Goal: Task Accomplishment & Management: Manage account settings

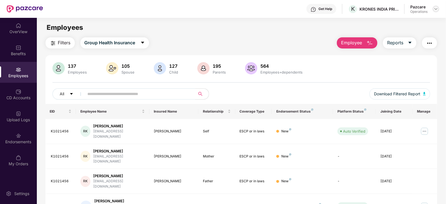
click at [437, 11] on div at bounding box center [435, 9] width 7 height 7
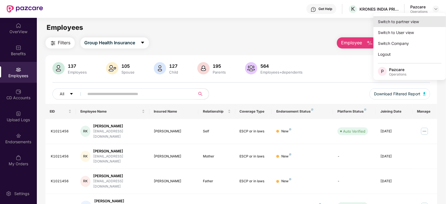
click at [422, 20] on div "Switch to partner view" at bounding box center [409, 21] width 73 height 11
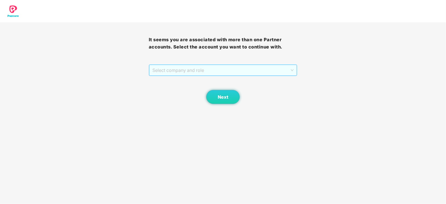
click at [188, 68] on span "Select company and role" at bounding box center [222, 70] width 141 height 11
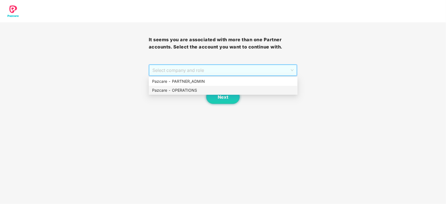
drag, startPoint x: 180, startPoint y: 90, endPoint x: 205, endPoint y: 90, distance: 24.6
click at [181, 91] on div "Pazcare - OPERATIONS" at bounding box center [223, 90] width 142 height 6
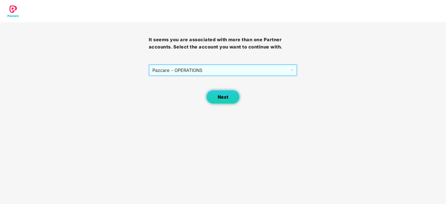
click at [223, 95] on span "Next" at bounding box center [223, 97] width 11 height 5
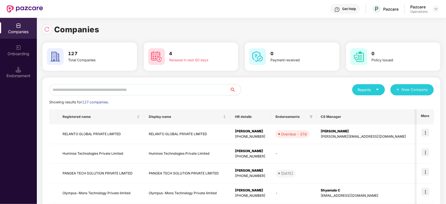
click at [433, 11] on div at bounding box center [435, 9] width 7 height 7
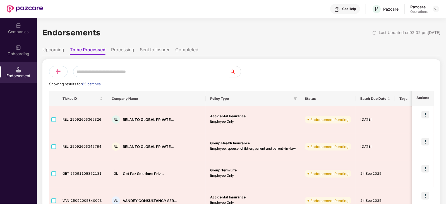
click at [13, 33] on div "Companies" at bounding box center [18, 32] width 37 height 6
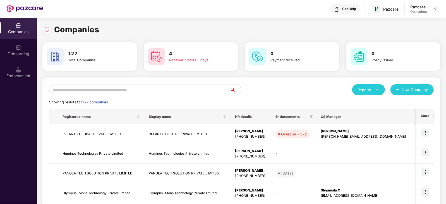
click at [114, 88] on input "text" at bounding box center [139, 89] width 180 height 11
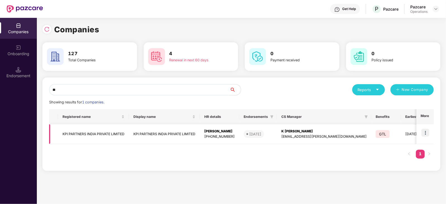
type input "**"
click at [425, 131] on img at bounding box center [425, 133] width 8 height 8
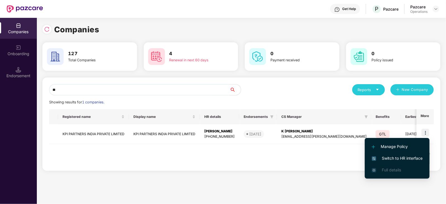
click at [401, 158] on span "Switch to HR interface" at bounding box center [397, 158] width 51 height 6
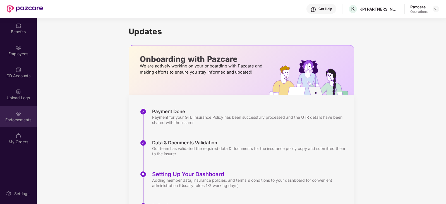
click at [25, 116] on div "Endorsements" at bounding box center [18, 116] width 37 height 21
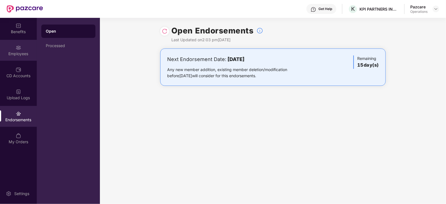
click at [10, 52] on div "Employees" at bounding box center [18, 54] width 37 height 6
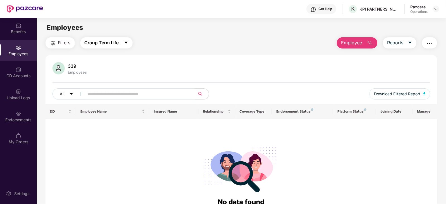
click at [95, 44] on span "Group Term Life" at bounding box center [102, 42] width 34 height 7
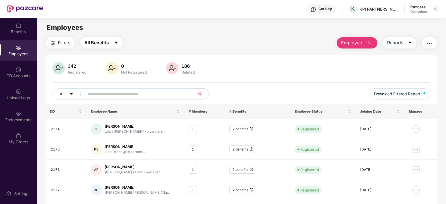
click at [109, 46] on button "All Benefits" at bounding box center [101, 42] width 42 height 11
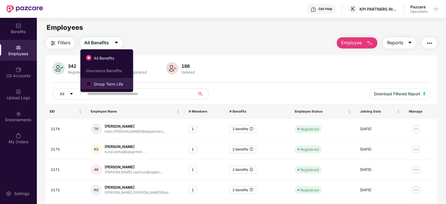
click at [98, 84] on span "Group Term Life" at bounding box center [108, 84] width 34 height 6
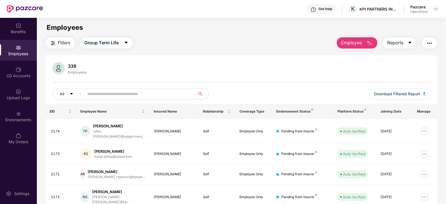
click at [56, 40] on button "Filters" at bounding box center [59, 42] width 29 height 11
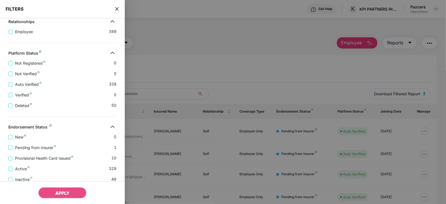
scroll to position [128, 0]
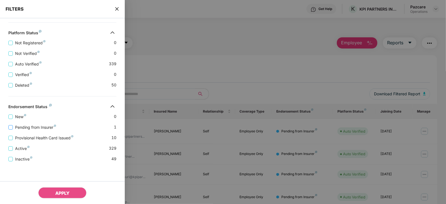
click at [41, 127] on span "Pending from Insurer" at bounding box center [35, 127] width 45 height 6
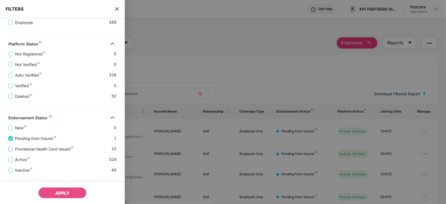
click at [43, 150] on span "Provisional Health Card Issued" at bounding box center [44, 149] width 63 height 6
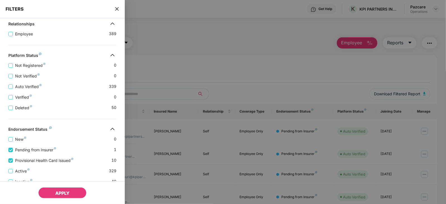
click at [58, 189] on button "APPLY" at bounding box center [62, 192] width 48 height 11
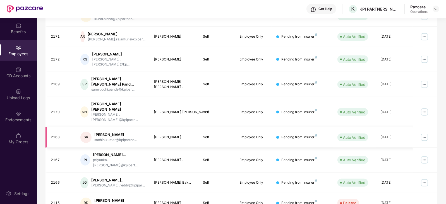
scroll to position [68, 0]
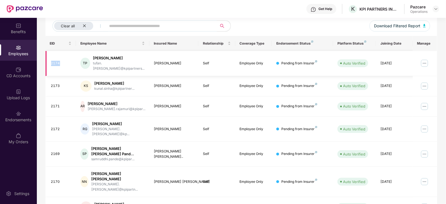
drag, startPoint x: 52, startPoint y: 61, endPoint x: 60, endPoint y: 61, distance: 8.4
click at [60, 61] on div "2174" at bounding box center [61, 63] width 21 height 5
copy div "2174"
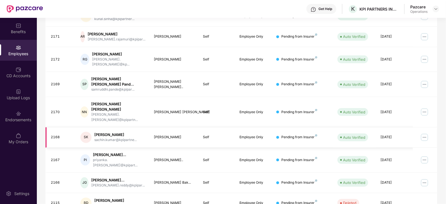
scroll to position [0, 0]
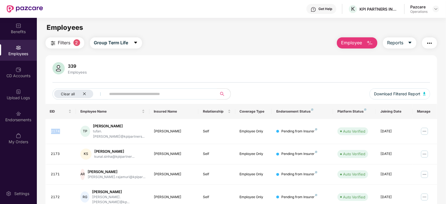
click at [61, 45] on span "Filters" at bounding box center [64, 42] width 13 height 7
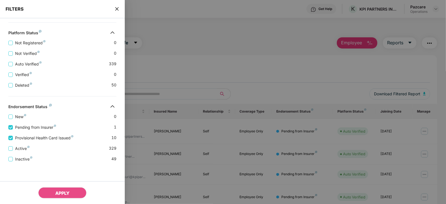
scroll to position [151, 0]
click at [188, 68] on div at bounding box center [223, 102] width 446 height 204
click at [115, 12] on div "FILTERS" at bounding box center [62, 9] width 125 height 18
click at [118, 8] on icon "close" at bounding box center [116, 8] width 3 height 3
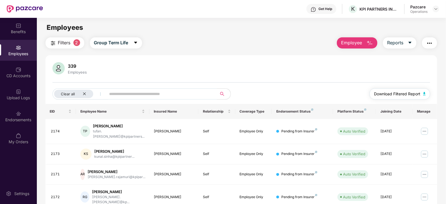
click at [426, 92] on button "Download Filtered Report" at bounding box center [399, 93] width 61 height 11
click at [427, 44] on img "button" at bounding box center [429, 43] width 7 height 7
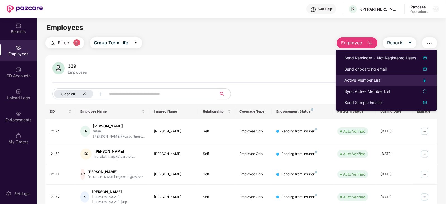
click at [365, 83] on div "Active Member List" at bounding box center [362, 80] width 36 height 6
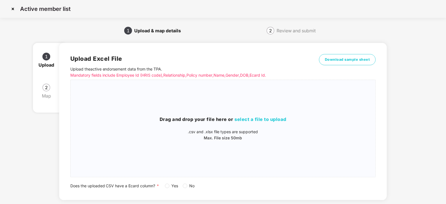
click at [188, 186] on span "No" at bounding box center [192, 186] width 10 height 6
click at [248, 116] on h3 "Drag and drop your file here or select a file to upload" at bounding box center [223, 119] width 305 height 7
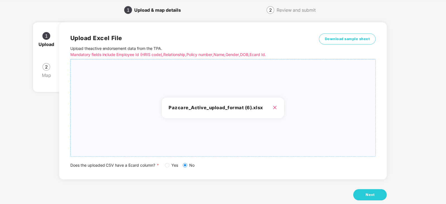
scroll to position [31, 0]
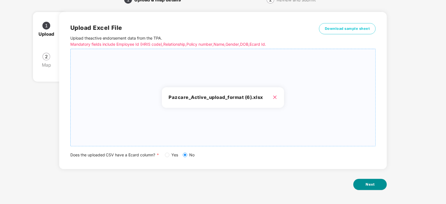
click at [370, 183] on span "Next" at bounding box center [369, 185] width 9 height 6
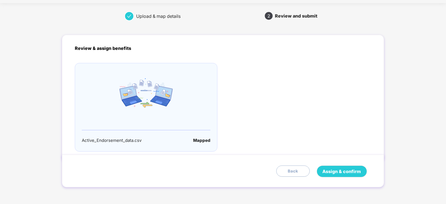
scroll to position [0, 0]
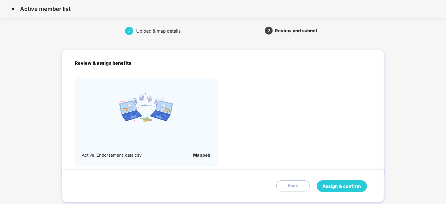
click at [336, 182] on button "Assign & confirm" at bounding box center [342, 186] width 50 height 12
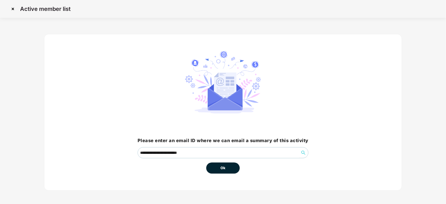
click at [213, 168] on button "Ok" at bounding box center [222, 168] width 33 height 11
drag, startPoint x: 227, startPoint y: 171, endPoint x: 227, endPoint y: 168, distance: 3.3
click at [227, 171] on button "Ok" at bounding box center [222, 168] width 33 height 11
click at [226, 166] on button "Ok" at bounding box center [222, 168] width 33 height 11
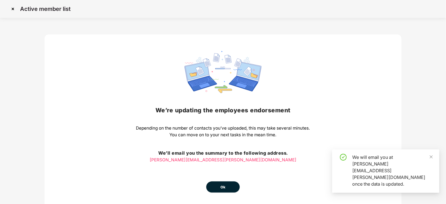
drag, startPoint x: 221, startPoint y: 174, endPoint x: 220, endPoint y: 183, distance: 9.2
click at [221, 174] on div "We’re updating the employees endorsement Depending on the number of contacts yo…" at bounding box center [223, 122] width 174 height 142
click at [220, 185] on span "Ok" at bounding box center [222, 188] width 5 height 6
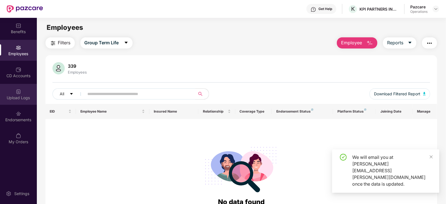
click at [14, 97] on div "Upload Logs" at bounding box center [18, 98] width 37 height 6
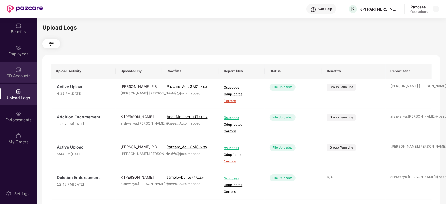
click at [17, 72] on div "CD Accounts" at bounding box center [18, 72] width 37 height 21
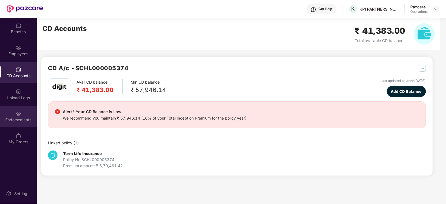
click at [25, 106] on div "Endorsements" at bounding box center [18, 116] width 37 height 21
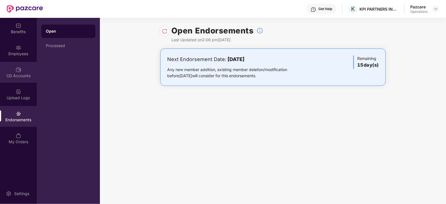
click at [18, 72] on img at bounding box center [19, 70] width 6 height 6
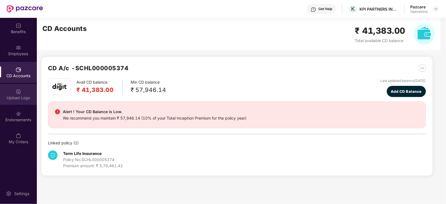
click at [26, 105] on div "Upload Logs" at bounding box center [18, 94] width 37 height 21
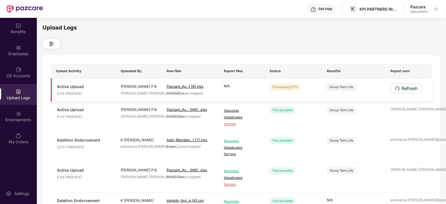
click at [422, 88] on td "Refresh" at bounding box center [409, 90] width 46 height 23
click at [407, 91] on span "Refresh" at bounding box center [409, 88] width 16 height 7
click at [408, 89] on span "Refresh" at bounding box center [409, 88] width 16 height 7
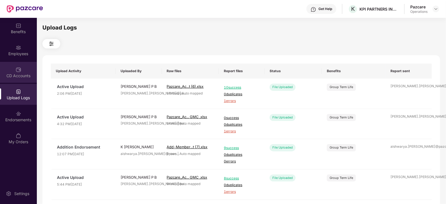
click at [20, 79] on div "CD Accounts" at bounding box center [18, 72] width 37 height 21
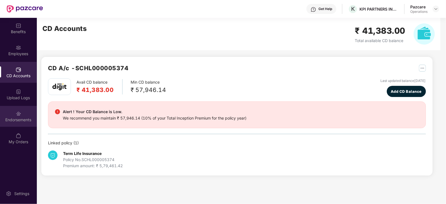
click at [20, 122] on div "Endorsements" at bounding box center [18, 120] width 37 height 6
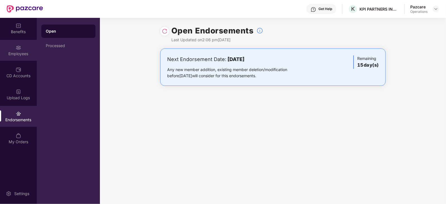
click at [25, 58] on div "Employees" at bounding box center [18, 50] width 37 height 21
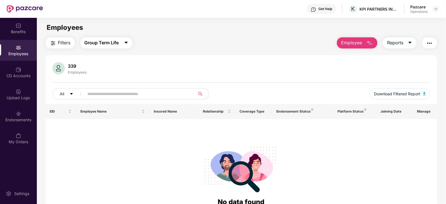
click at [104, 42] on span "Group Term Life" at bounding box center [102, 42] width 34 height 7
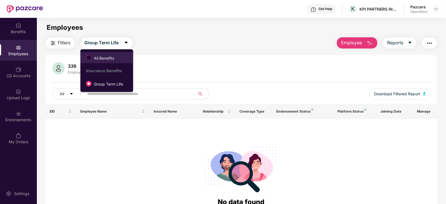
click at [104, 60] on span "All Benefits" at bounding box center [103, 58] width 25 height 6
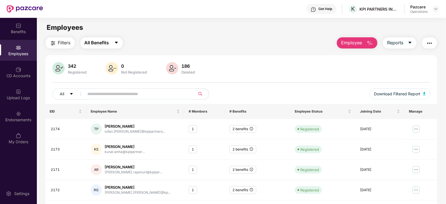
click at [103, 42] on span "All Benefits" at bounding box center [97, 42] width 25 height 7
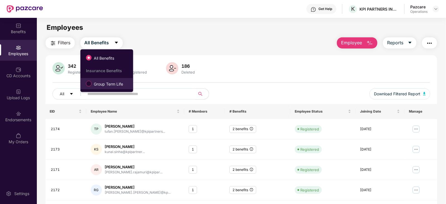
click at [93, 81] on label "Group Term Life" at bounding box center [105, 83] width 45 height 9
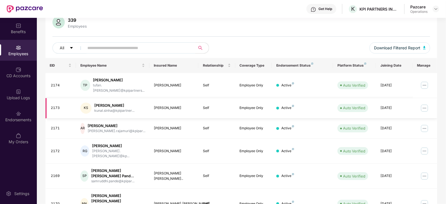
scroll to position [35, 0]
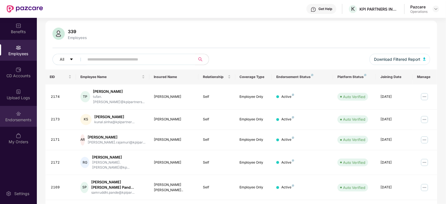
click at [17, 115] on img at bounding box center [19, 114] width 6 height 6
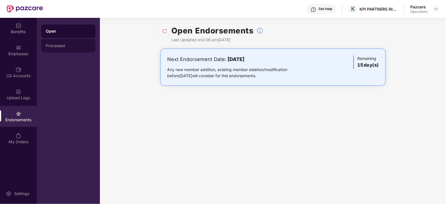
click at [46, 51] on div "Processed" at bounding box center [68, 45] width 54 height 13
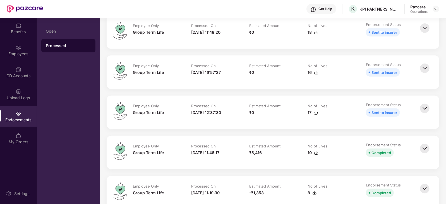
scroll to position [209, 0]
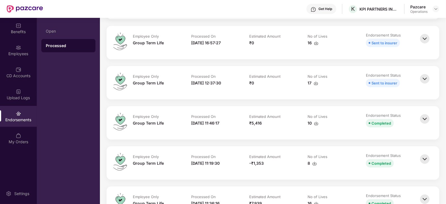
click at [424, 158] on img at bounding box center [424, 159] width 12 height 12
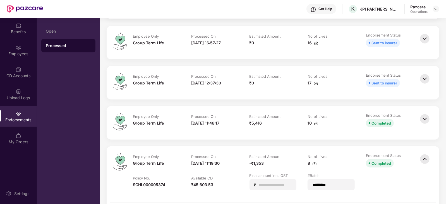
click at [432, 122] on div "Employee Only Group Term Life Processed On 14-Aug-2025 11:46:17 Estimated Amoun…" at bounding box center [273, 122] width 333 height 33
click at [429, 121] on img at bounding box center [424, 119] width 12 height 12
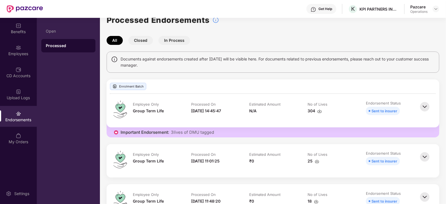
scroll to position [0, 0]
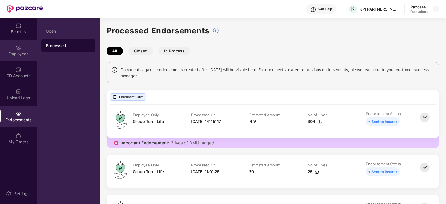
click at [20, 52] on div "Employees" at bounding box center [18, 54] width 37 height 6
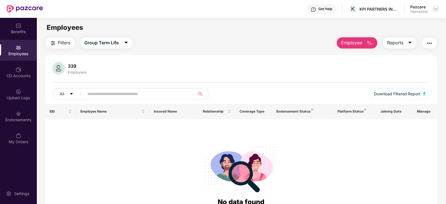
click at [435, 8] on img at bounding box center [435, 9] width 4 height 4
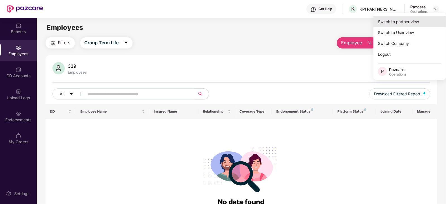
click at [413, 21] on div "Switch to partner view" at bounding box center [409, 21] width 73 height 11
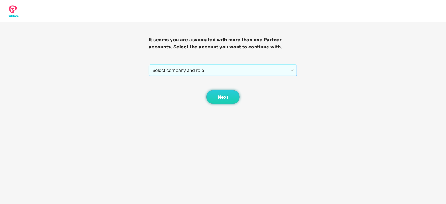
click at [225, 74] on span "Select company and role" at bounding box center [222, 70] width 141 height 11
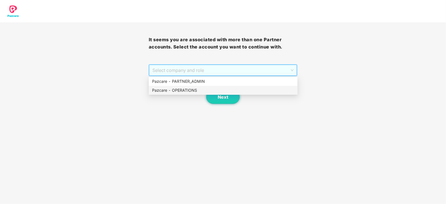
click at [189, 90] on div "Pazcare - OPERATIONS" at bounding box center [223, 90] width 142 height 6
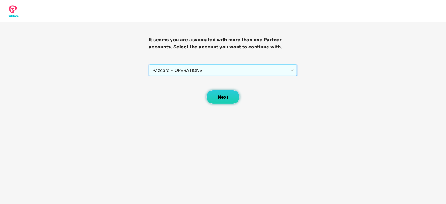
click at [216, 97] on button "Next" at bounding box center [222, 97] width 33 height 14
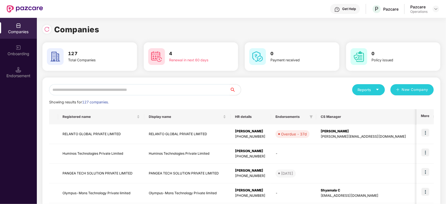
click at [186, 91] on input "text" at bounding box center [139, 89] width 180 height 11
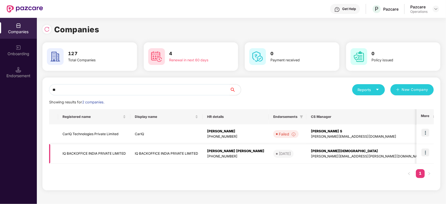
type input "**"
click at [427, 155] on img at bounding box center [425, 153] width 8 height 8
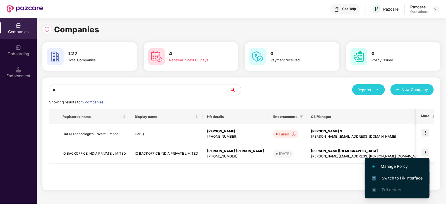
click at [417, 178] on span "Switch to HR interface" at bounding box center [397, 178] width 51 height 6
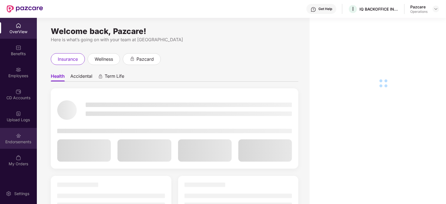
click at [28, 140] on div "Endorsements" at bounding box center [18, 142] width 37 height 6
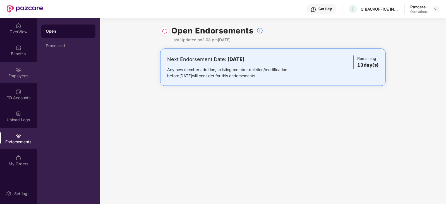
click at [11, 70] on div "Employees" at bounding box center [18, 72] width 37 height 21
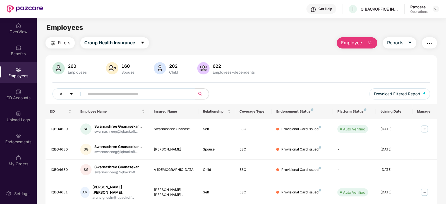
click at [58, 41] on span "Filters" at bounding box center [64, 42] width 13 height 7
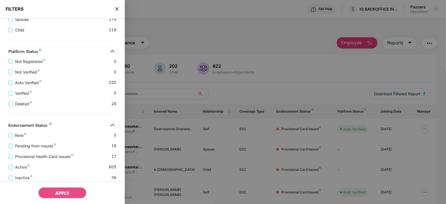
scroll to position [139, 0]
click at [35, 144] on span "Pending from Insurer" at bounding box center [35, 146] width 45 height 6
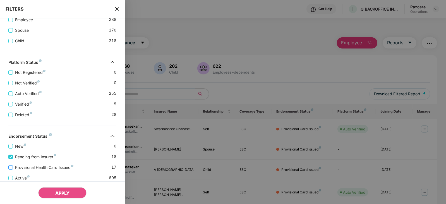
click at [47, 168] on span "Provisional Health Card Issued" at bounding box center [44, 168] width 63 height 6
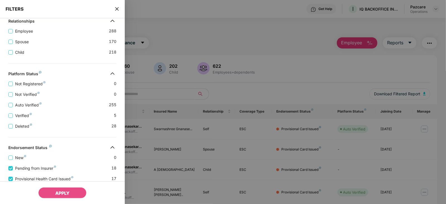
click at [117, 9] on icon "close" at bounding box center [116, 8] width 3 height 3
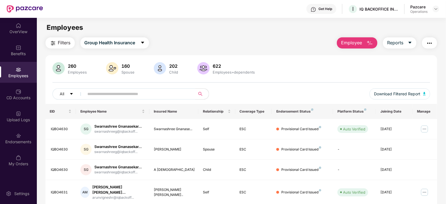
click at [429, 41] on img "button" at bounding box center [429, 43] width 7 height 7
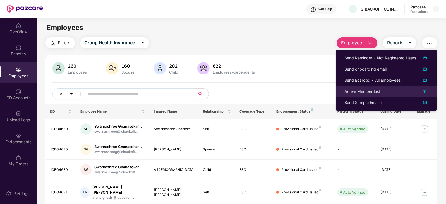
click at [368, 91] on div "Active Member List" at bounding box center [362, 91] width 36 height 6
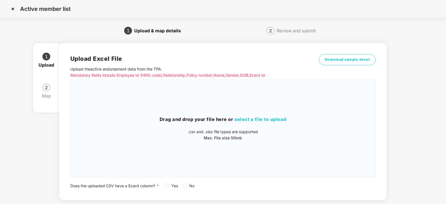
click at [170, 185] on span "Yes" at bounding box center [174, 186] width 11 height 6
click at [256, 116] on h3 "Drag and drop your file here or select a file to upload" at bounding box center [223, 119] width 305 height 7
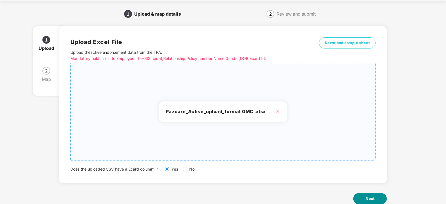
scroll to position [31, 0]
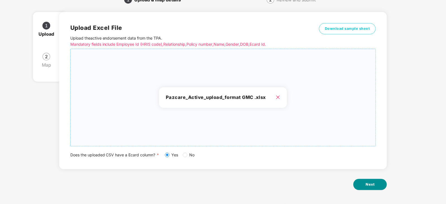
click at [365, 187] on button "Next" at bounding box center [369, 184] width 33 height 11
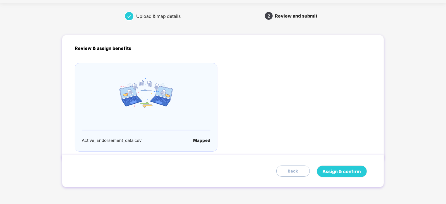
scroll to position [0, 0]
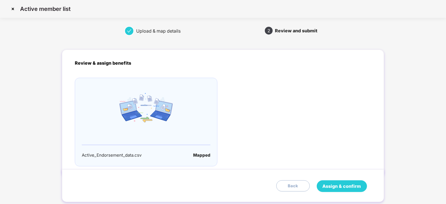
click at [349, 186] on span "Assign & confirm" at bounding box center [341, 186] width 38 height 7
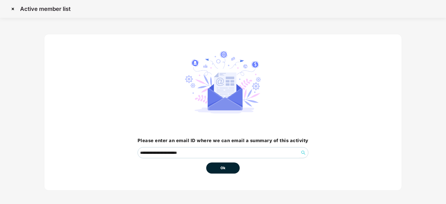
click at [222, 168] on span "Ok" at bounding box center [222, 168] width 5 height 6
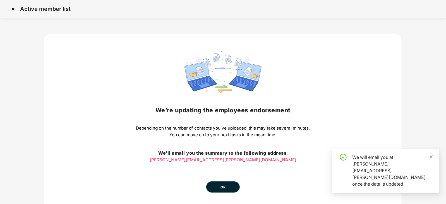
click at [220, 187] on span "Ok" at bounding box center [222, 188] width 5 height 6
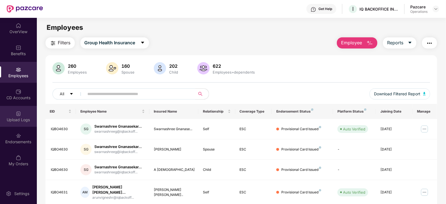
click at [17, 118] on div "Upload Logs" at bounding box center [18, 120] width 37 height 6
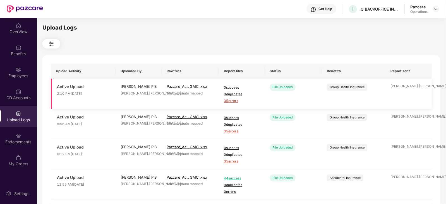
click at [228, 103] on span "35 errors" at bounding box center [242, 100] width 36 height 5
click at [15, 78] on div "Employees" at bounding box center [18, 76] width 37 height 6
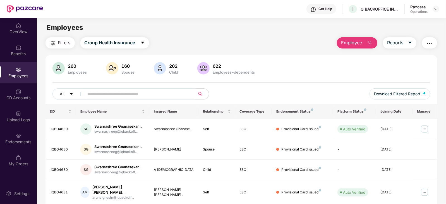
click at [437, 44] on div "Filters Group Health Insurance Employee Reports 260 Employees 160 Spouse 202 Ch…" at bounding box center [241, 197] width 409 height 320
click at [432, 44] on img "button" at bounding box center [429, 43] width 7 height 7
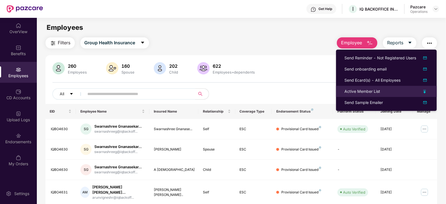
click at [362, 88] on li "Active Member List" at bounding box center [386, 91] width 101 height 11
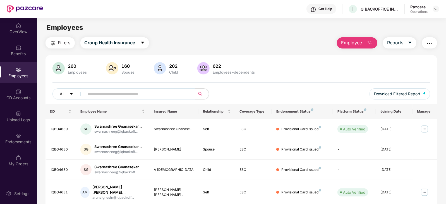
click at [429, 45] on img "button" at bounding box center [429, 43] width 7 height 7
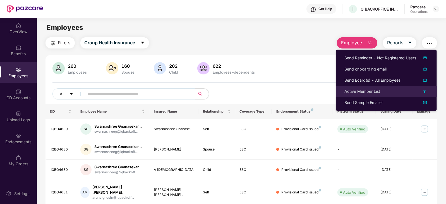
click at [363, 95] on li "Active Member List" at bounding box center [386, 91] width 101 height 11
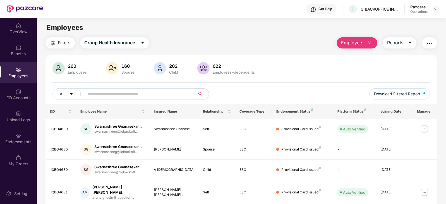
click at [430, 47] on button "button" at bounding box center [429, 42] width 15 height 11
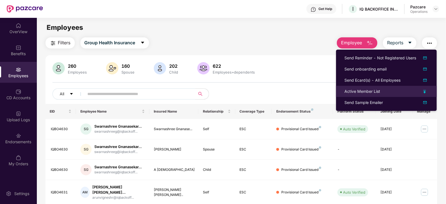
click at [364, 93] on div "Active Member List" at bounding box center [362, 91] width 36 height 6
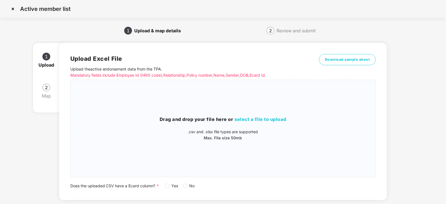
click at [167, 189] on label "Yes" at bounding box center [173, 186] width 16 height 6
click at [251, 108] on div "Drag and drop your file here or select a file to upload .csv and .xlsx file typ…" at bounding box center [223, 129] width 305 height 88
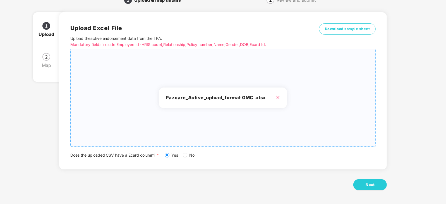
scroll to position [31, 0]
click at [376, 190] on div "Upload Excel File Upload the active endorsement data from the TPA . Mandatory f…" at bounding box center [223, 104] width 328 height 200
click at [376, 190] on button "Next" at bounding box center [369, 184] width 33 height 11
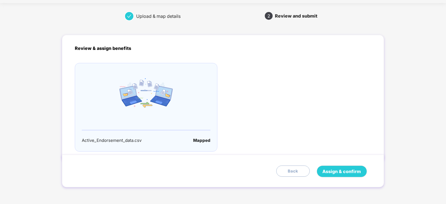
scroll to position [0, 0]
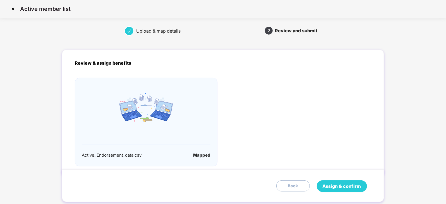
click at [351, 185] on span "Assign & confirm" at bounding box center [341, 186] width 38 height 7
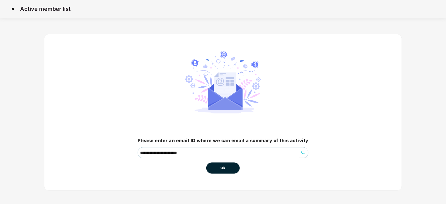
click at [228, 167] on button "Ok" at bounding box center [222, 168] width 33 height 11
click at [223, 167] on span "Ok" at bounding box center [222, 168] width 5 height 6
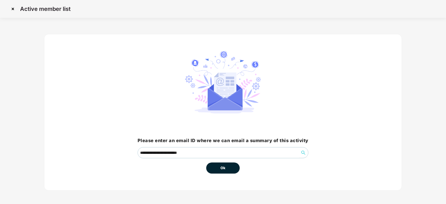
click at [223, 167] on span "Ok" at bounding box center [222, 168] width 5 height 6
click at [223, 168] on span "Ok" at bounding box center [222, 168] width 5 height 6
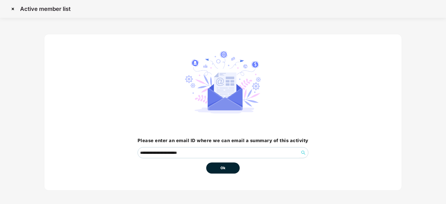
click at [223, 168] on span "Ok" at bounding box center [222, 168] width 5 height 6
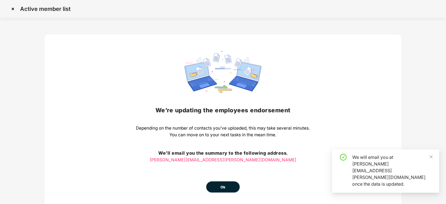
click at [227, 189] on button "Ok" at bounding box center [222, 187] width 33 height 11
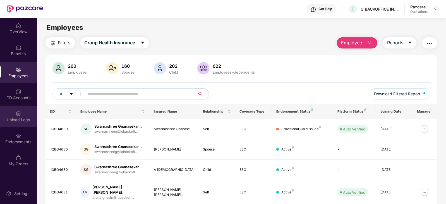
click at [17, 112] on img at bounding box center [19, 114] width 6 height 6
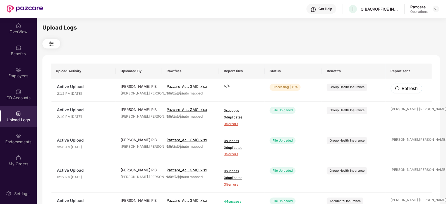
click at [402, 91] on span "Refresh" at bounding box center [410, 88] width 16 height 7
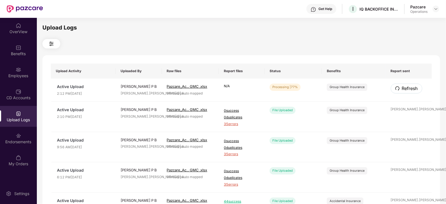
click at [402, 91] on span "Refresh" at bounding box center [410, 88] width 16 height 7
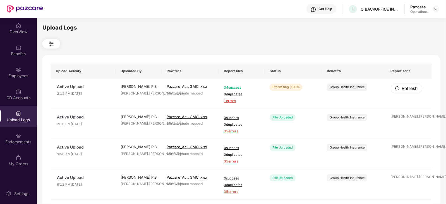
click at [402, 91] on span "Refresh" at bounding box center [410, 88] width 16 height 7
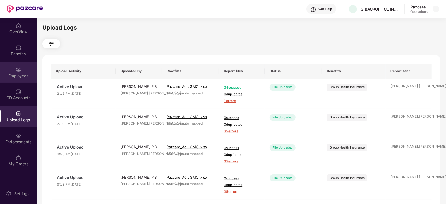
click at [18, 73] on div "Employees" at bounding box center [18, 76] width 37 height 6
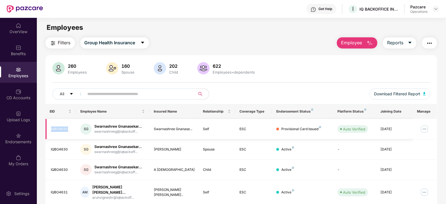
drag, startPoint x: 48, startPoint y: 130, endPoint x: 78, endPoint y: 129, distance: 29.9
click at [70, 130] on td "IQBO4630" at bounding box center [60, 129] width 31 height 20
copy div "IQBO4630"
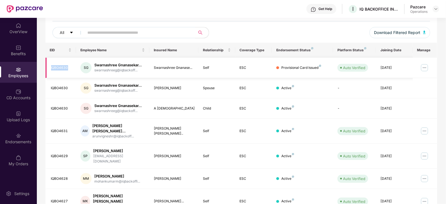
scroll to position [33, 0]
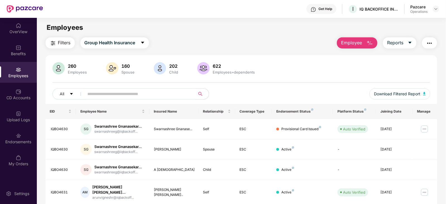
click at [430, 47] on button "button" at bounding box center [429, 42] width 15 height 11
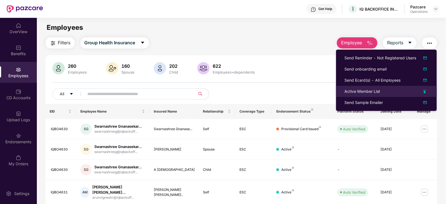
click at [359, 88] on div "Active Member List" at bounding box center [362, 91] width 36 height 6
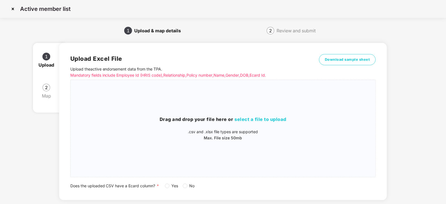
click at [166, 189] on label "Yes" at bounding box center [173, 186] width 16 height 6
click at [244, 121] on span "select a file to upload" at bounding box center [261, 120] width 52 height 6
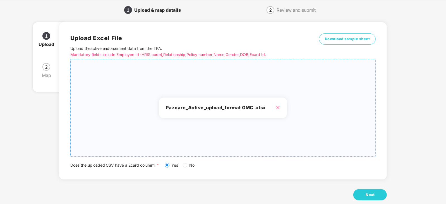
scroll to position [31, 0]
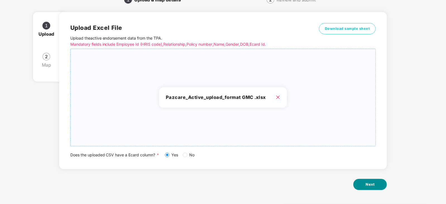
click at [366, 182] on button "Next" at bounding box center [369, 184] width 33 height 11
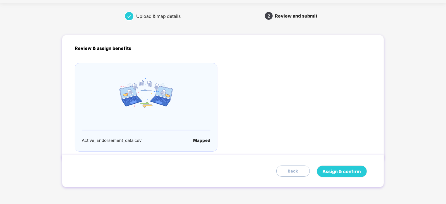
scroll to position [0, 0]
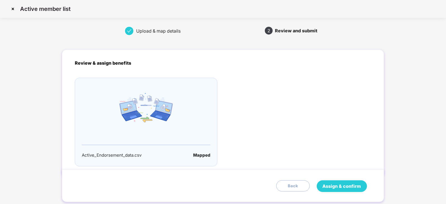
click at [351, 186] on span "Assign & confirm" at bounding box center [341, 186] width 38 height 7
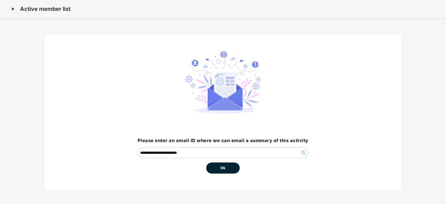
click at [230, 171] on button "Ok" at bounding box center [222, 168] width 33 height 11
click at [224, 170] on span "Ok" at bounding box center [222, 168] width 5 height 6
click at [227, 168] on button "Ok" at bounding box center [222, 168] width 33 height 11
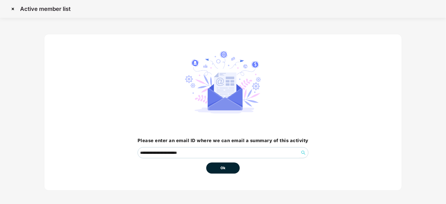
click at [225, 168] on span "Ok" at bounding box center [222, 168] width 5 height 6
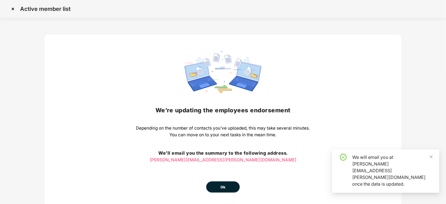
click at [222, 186] on span "Ok" at bounding box center [222, 188] width 5 height 6
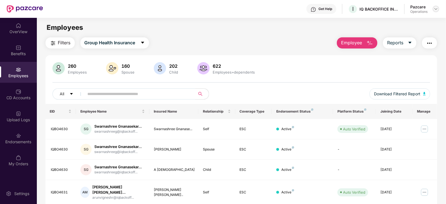
click at [437, 8] on img at bounding box center [435, 9] width 4 height 4
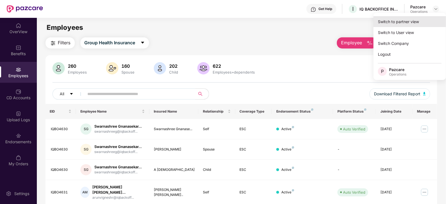
click at [411, 23] on div "Switch to partner view" at bounding box center [409, 21] width 73 height 11
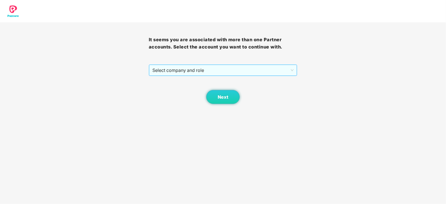
click at [177, 74] on span "Select company and role" at bounding box center [222, 70] width 141 height 11
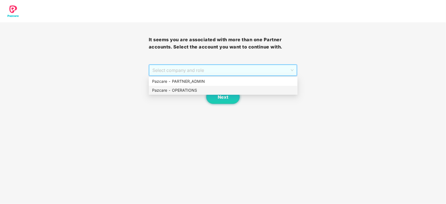
click at [165, 89] on div "Pazcare - OPERATIONS" at bounding box center [223, 90] width 142 height 6
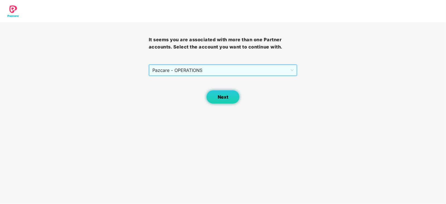
click at [222, 96] on span "Next" at bounding box center [223, 97] width 11 height 5
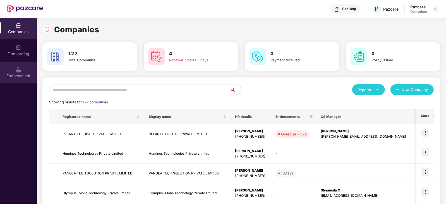
click at [23, 79] on div "Endorsement" at bounding box center [18, 72] width 37 height 21
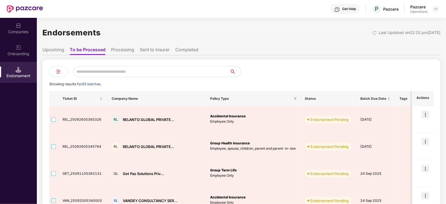
click at [56, 54] on li "Upcoming" at bounding box center [53, 51] width 22 height 8
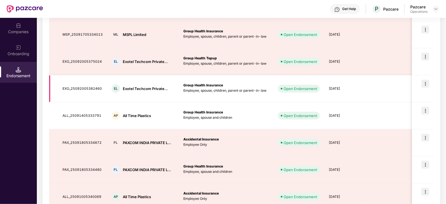
scroll to position [199, 0]
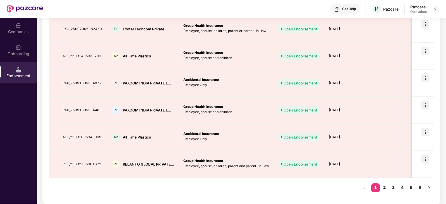
click at [385, 189] on link "2" at bounding box center [384, 188] width 9 height 8
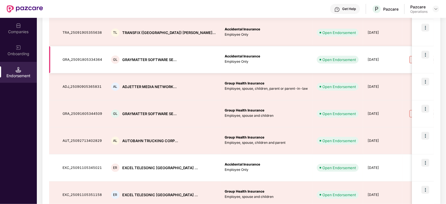
scroll to position [59, 0]
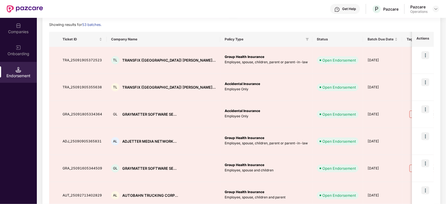
click at [228, 23] on div "Showing results for 53 batches." at bounding box center [241, 25] width 384 height 6
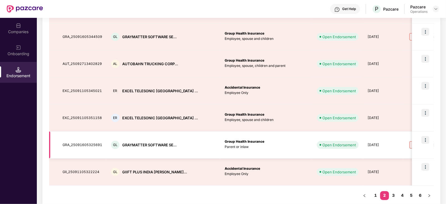
scroll to position [199, 0]
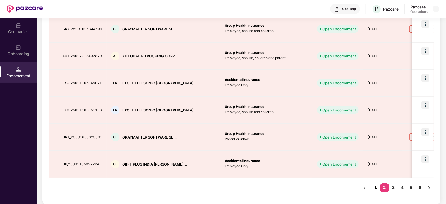
click at [376, 186] on link "1" at bounding box center [375, 188] width 9 height 8
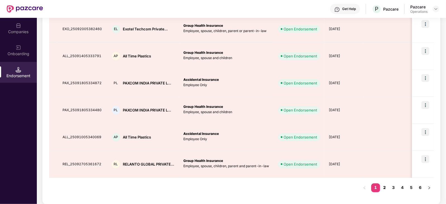
click at [386, 186] on link "2" at bounding box center [384, 188] width 9 height 8
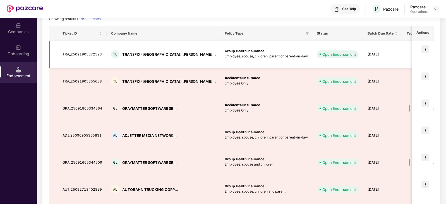
scroll to position [0, 0]
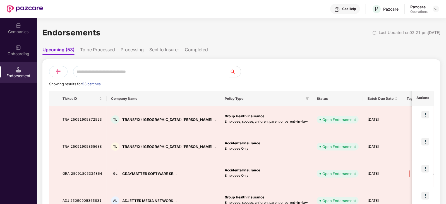
click at [95, 54] on li "To be Processed" at bounding box center [97, 51] width 35 height 8
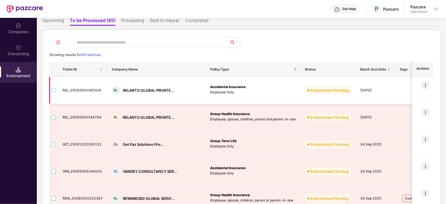
scroll to position [69, 0]
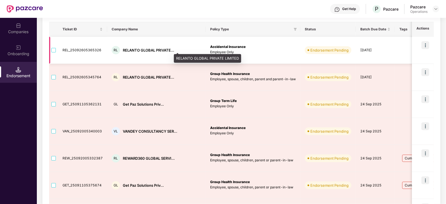
click at [137, 49] on div "RELANTO GLOBAL PRIVATE..." at bounding box center [148, 50] width 51 height 5
copy div "RELANTO GLOBAL PRIVATE..."
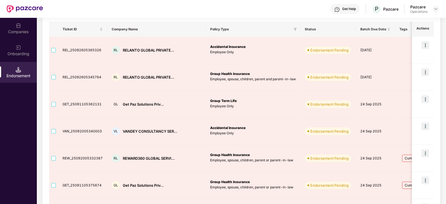
click at [21, 32] on div "Companies" at bounding box center [18, 32] width 37 height 6
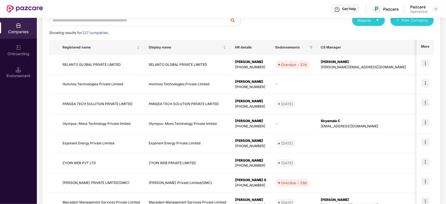
scroll to position [0, 0]
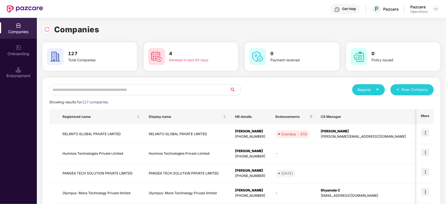
click at [98, 93] on input "text" at bounding box center [139, 89] width 180 height 11
paste input "**********"
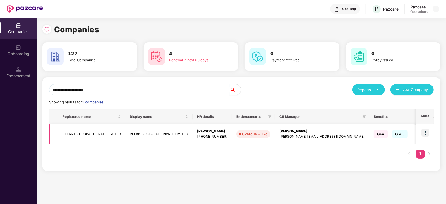
type input "**********"
click at [425, 133] on img at bounding box center [425, 133] width 8 height 8
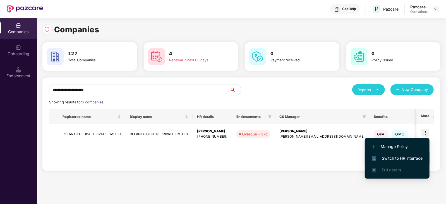
click at [416, 157] on span "Switch to HR interface" at bounding box center [397, 158] width 51 height 6
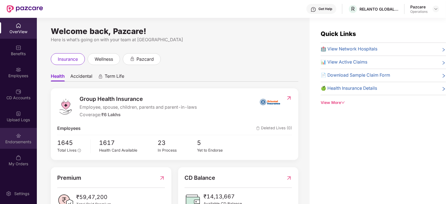
click at [16, 144] on div "Endorsements" at bounding box center [18, 142] width 37 height 6
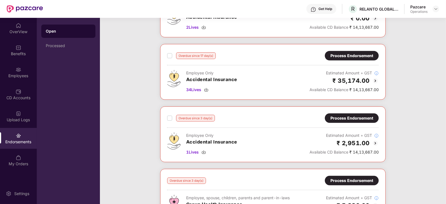
scroll to position [209, 0]
